Goal: Information Seeking & Learning: Learn about a topic

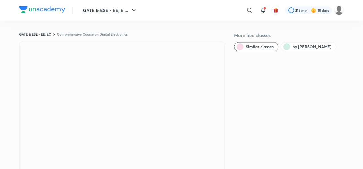
scroll to position [378, 0]
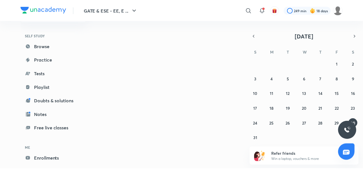
scroll to position [9, 0]
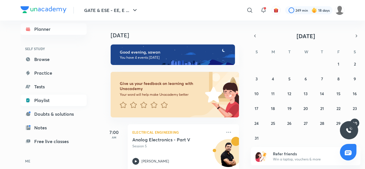
click at [42, 97] on link "Playlist" at bounding box center [54, 100] width 66 height 11
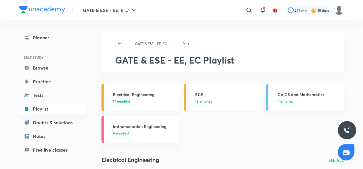
click at [214, 94] on h3 "ECE" at bounding box center [226, 95] width 63 height 6
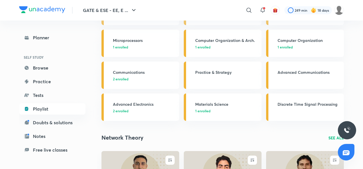
scroll to position [153, 0]
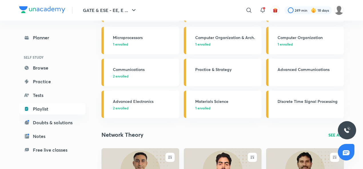
click at [128, 74] on span "2 enrolled" at bounding box center [120, 76] width 15 height 5
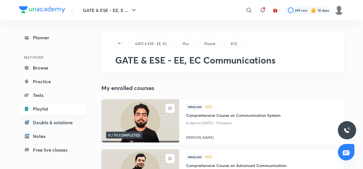
click at [198, 138] on h4 "[PERSON_NAME]" at bounding box center [261, 136] width 151 height 7
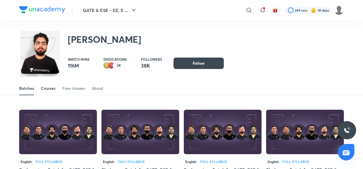
click at [53, 89] on div "Courses" at bounding box center [48, 89] width 15 height 6
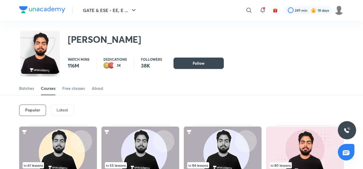
click at [62, 109] on p "Latest" at bounding box center [62, 110] width 11 height 5
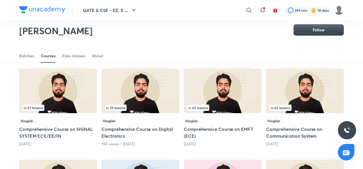
scroll to position [134, 0]
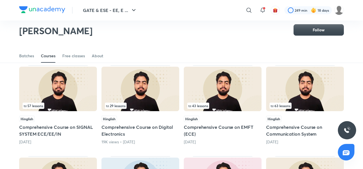
click at [132, 85] on img at bounding box center [140, 89] width 78 height 45
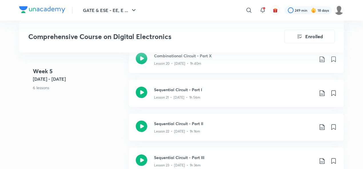
scroll to position [1118, 0]
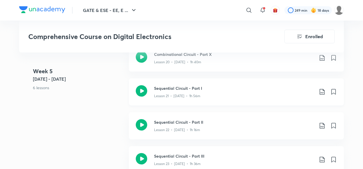
click at [140, 88] on icon at bounding box center [141, 90] width 11 height 11
